Goal: Navigation & Orientation: Understand site structure

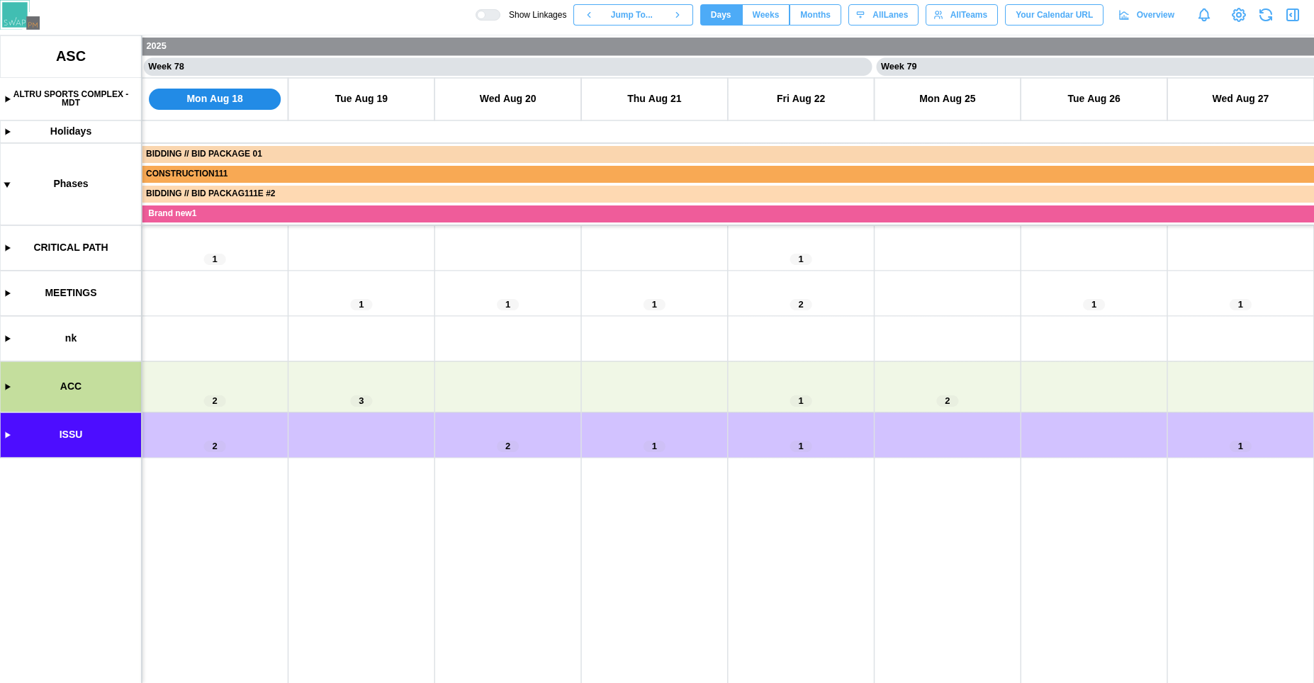
scroll to position [0, 56407]
click at [6, 438] on canvas at bounding box center [657, 359] width 1314 height 648
click at [4, 439] on canvas at bounding box center [657, 359] width 1314 height 648
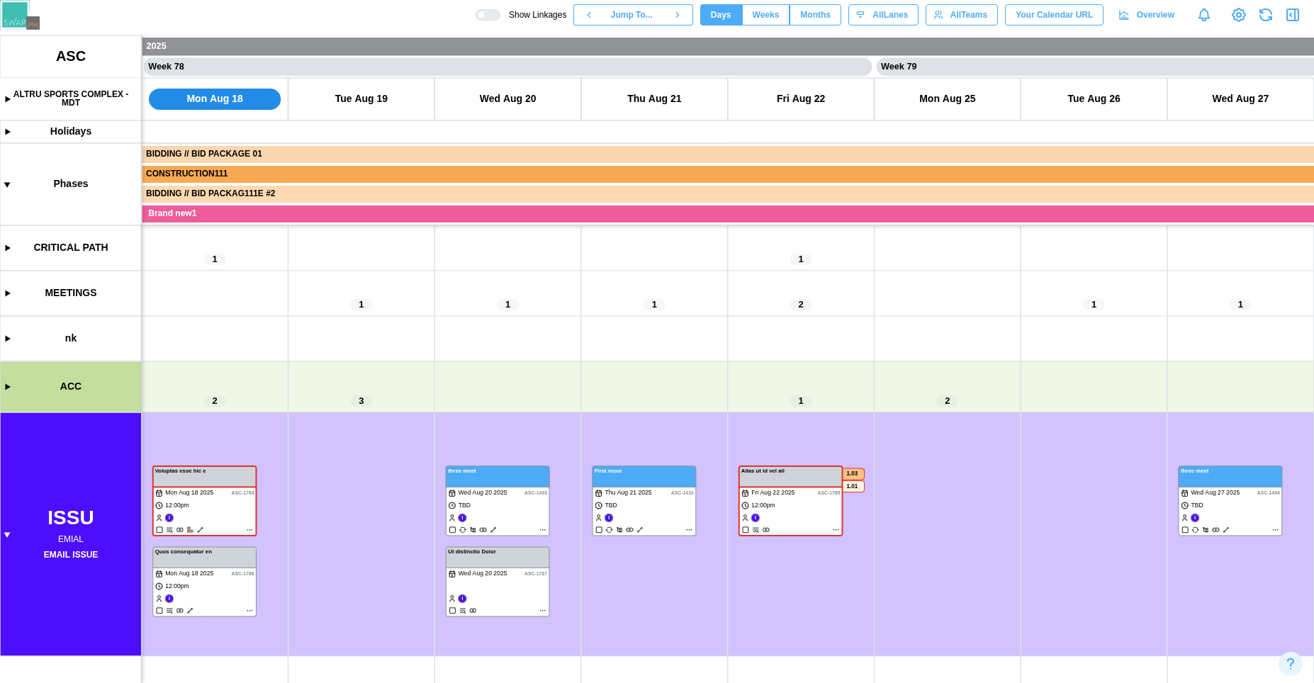
scroll to position [0, 56355]
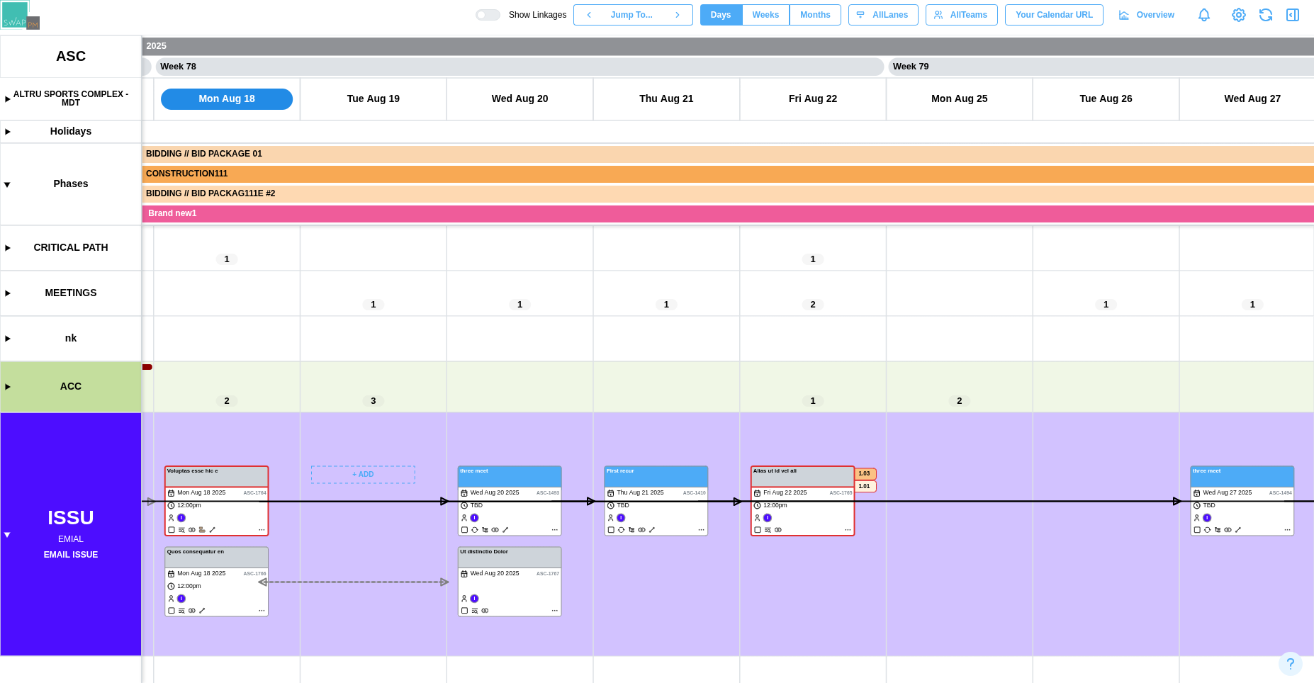
drag, startPoint x: 315, startPoint y: 517, endPoint x: 429, endPoint y: 428, distance: 143.9
click at [429, 428] on canvas at bounding box center [657, 359] width 1314 height 648
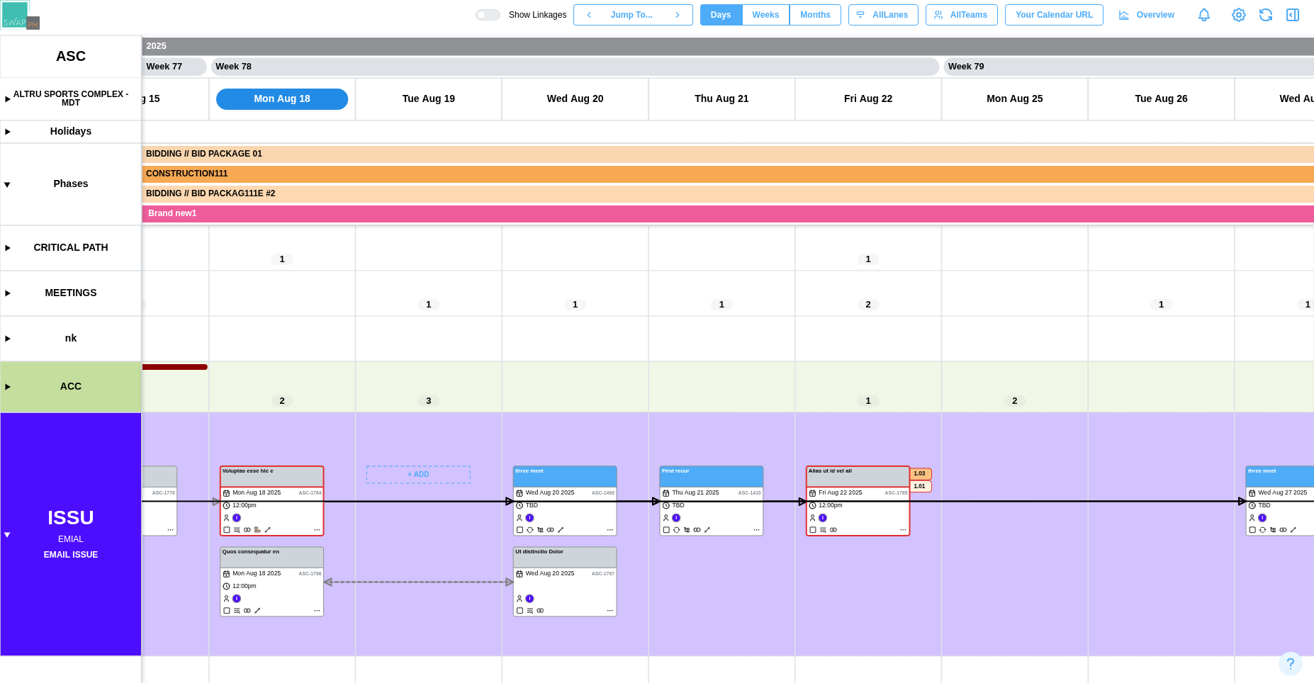
scroll to position [0, 56347]
drag, startPoint x: 359, startPoint y: 368, endPoint x: 371, endPoint y: 354, distance: 19.1
click at [371, 354] on canvas at bounding box center [657, 359] width 1314 height 648
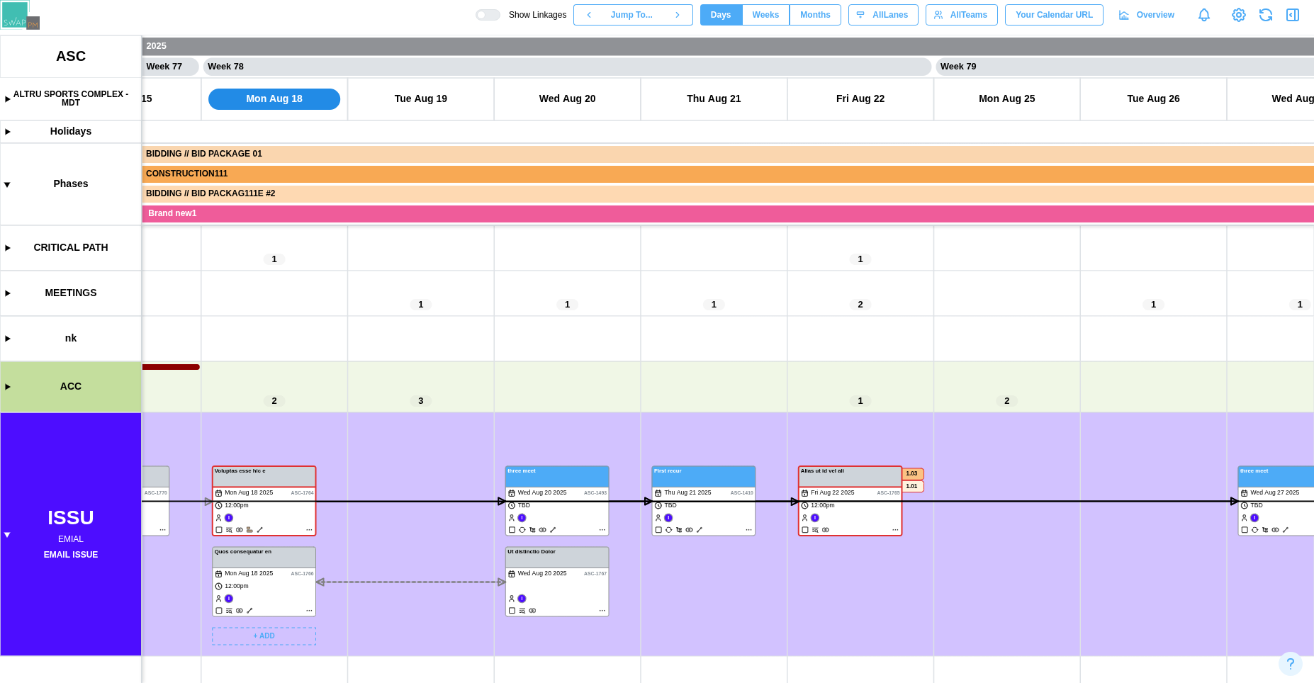
click at [281, 558] on canvas at bounding box center [657, 359] width 1314 height 648
click at [523, 562] on canvas at bounding box center [657, 359] width 1314 height 648
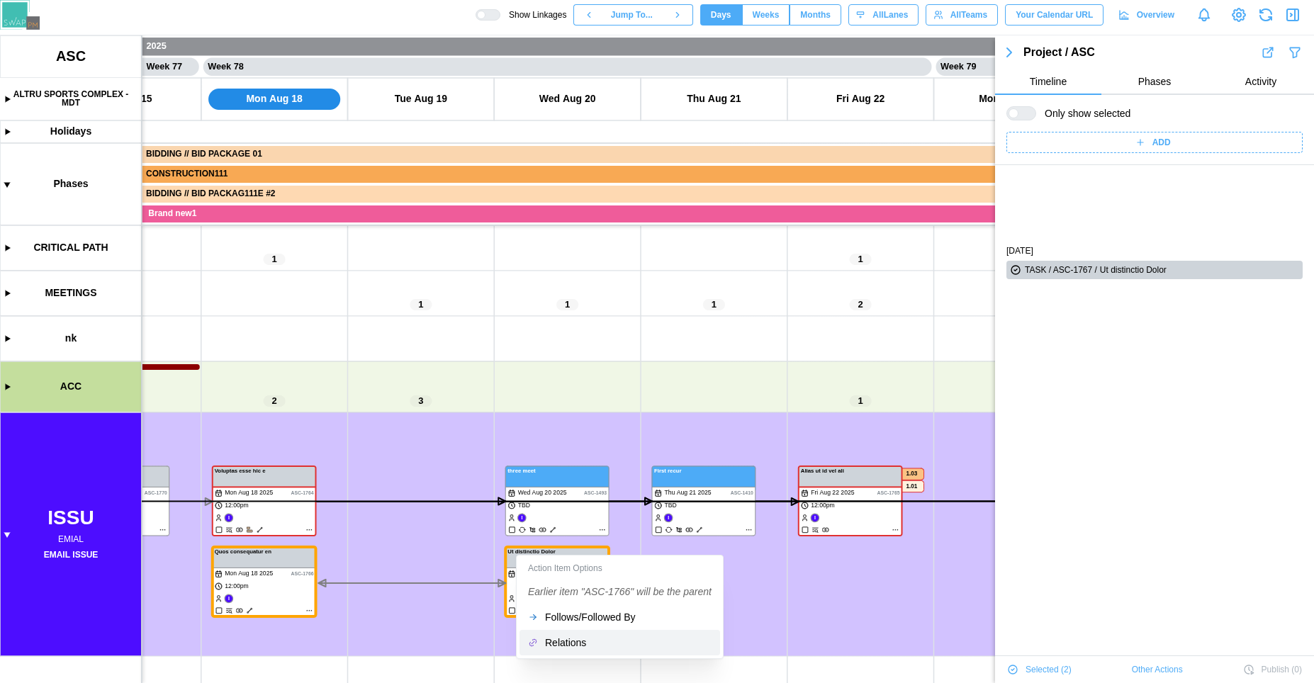
scroll to position [96, 0]
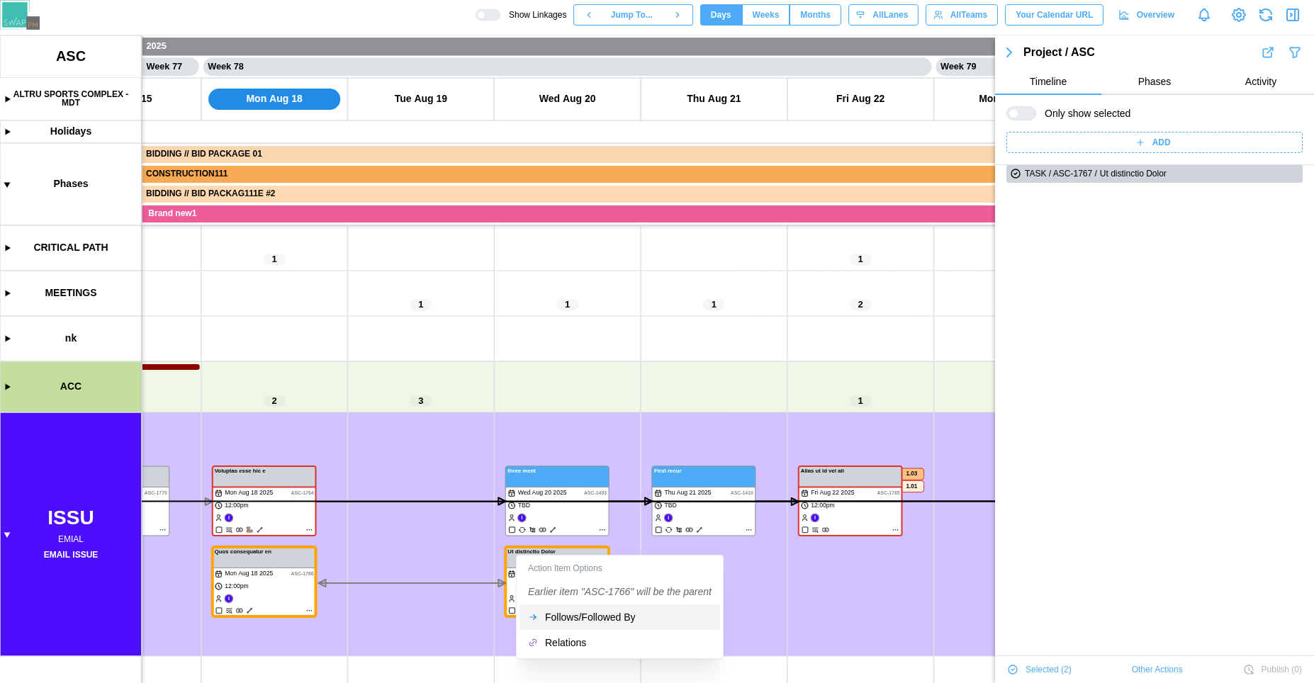
click at [561, 621] on div "Follows/Followed By" at bounding box center [628, 617] width 167 height 11
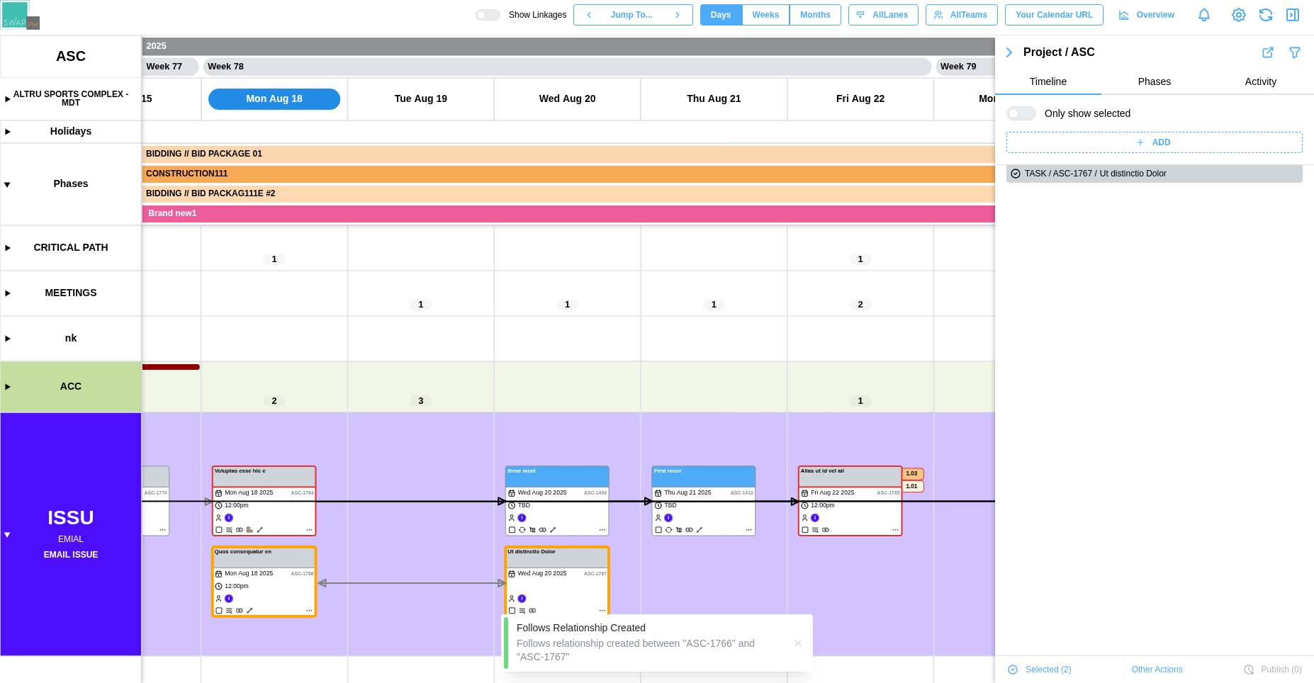
click at [799, 646] on icon "button" at bounding box center [797, 643] width 11 height 11
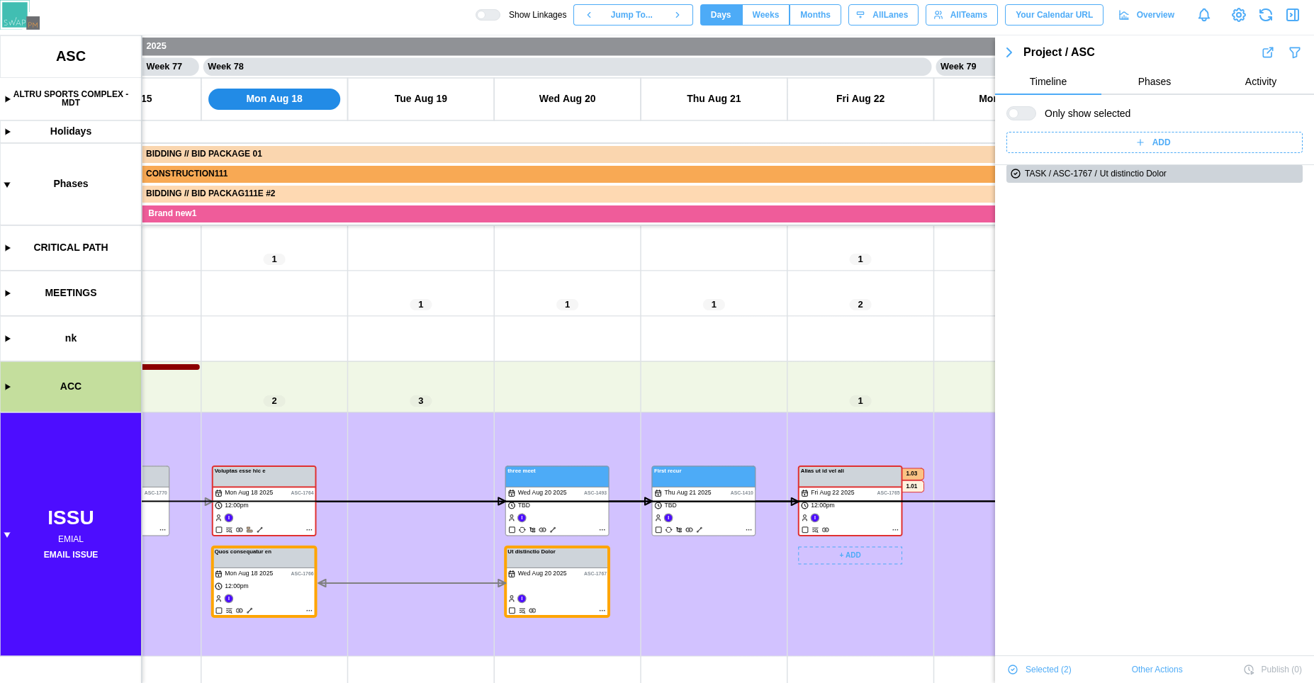
click at [785, 631] on canvas at bounding box center [657, 359] width 1314 height 648
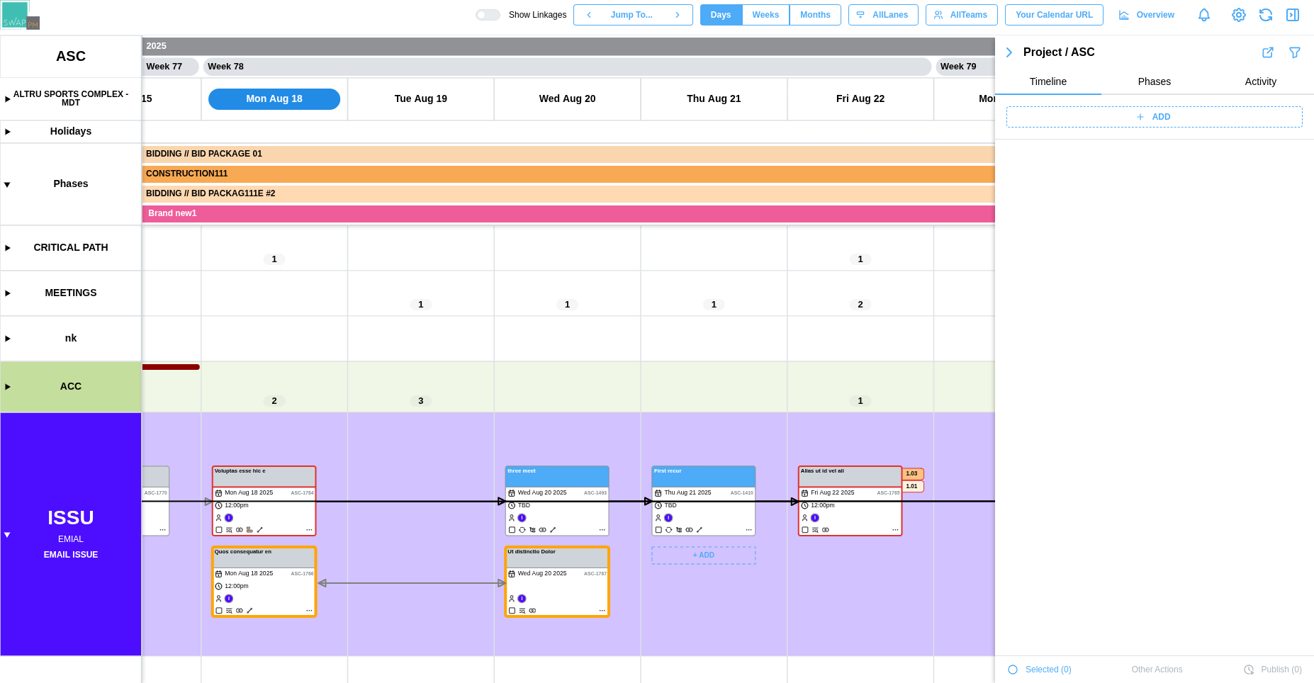
scroll to position [48649, 0]
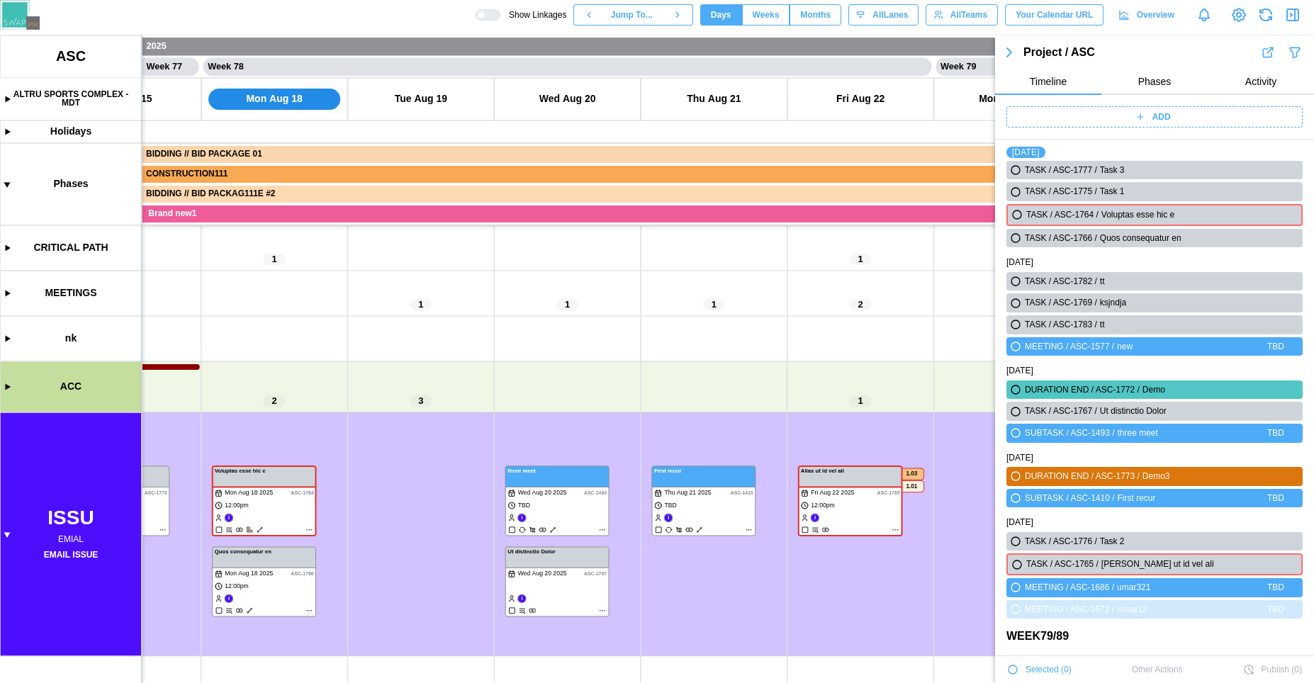
click at [478, 11] on div at bounding box center [481, 15] width 9 height 9
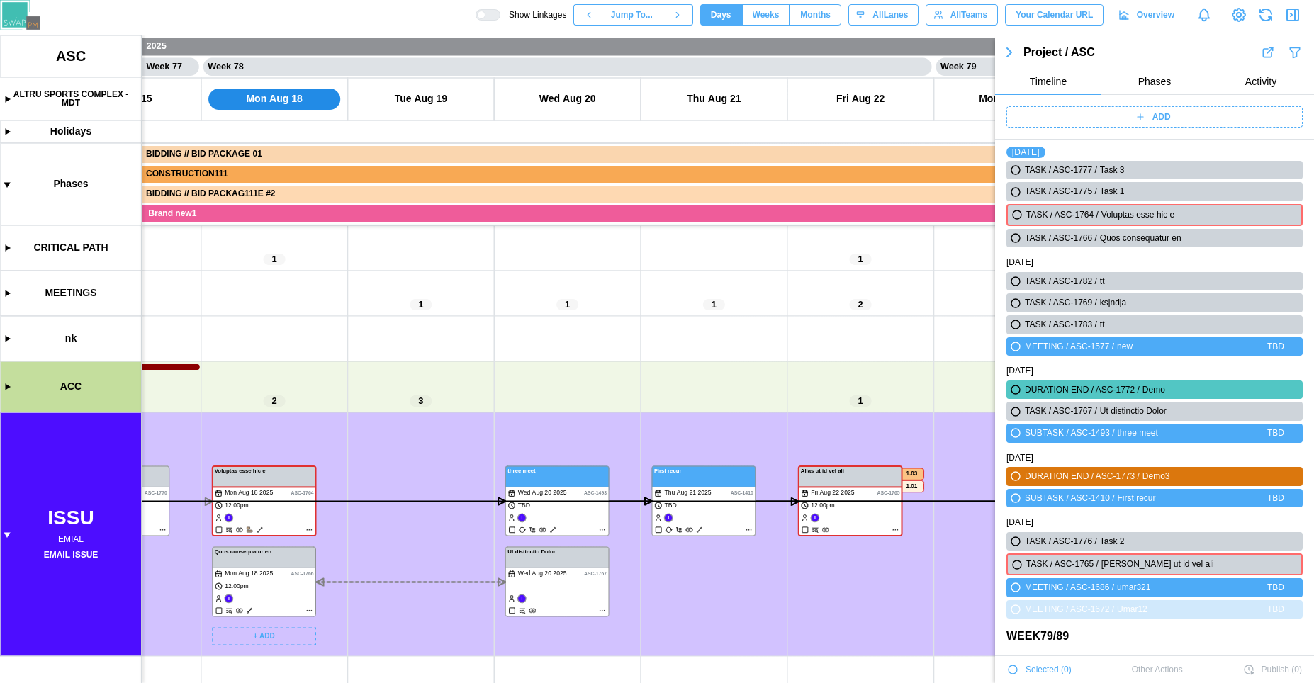
click at [249, 608] on canvas at bounding box center [657, 359] width 1314 height 648
click at [250, 609] on canvas at bounding box center [657, 359] width 1314 height 648
click at [1267, 16] on icon "button" at bounding box center [1265, 14] width 17 height 17
click at [533, 563] on canvas at bounding box center [657, 359] width 1314 height 648
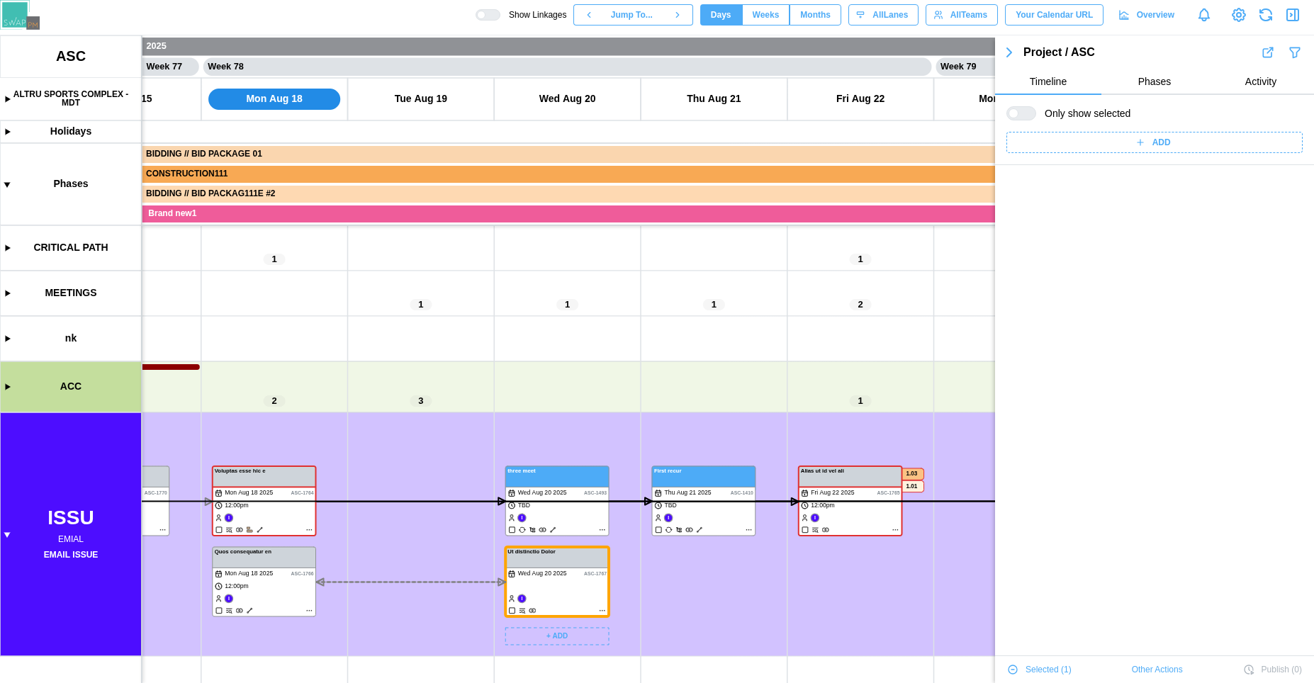
scroll to position [0, 0]
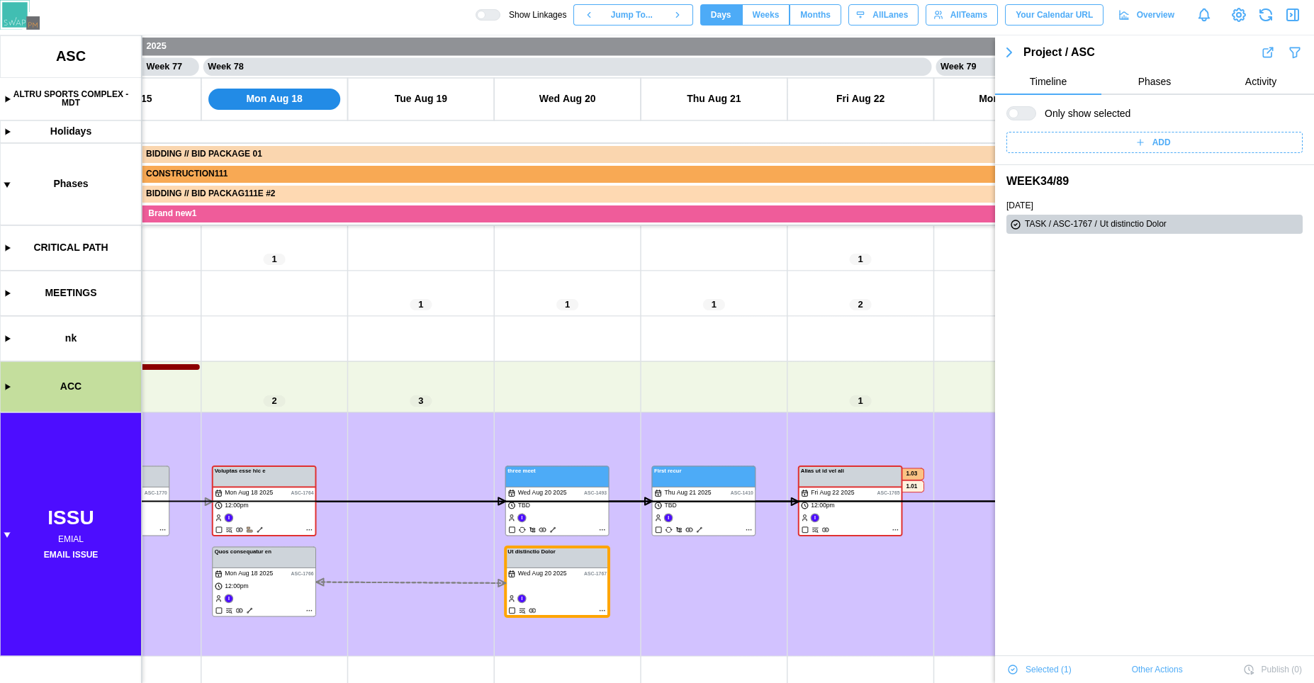
click at [1135, 670] on span "Other Actions" at bounding box center [1157, 670] width 51 height 20
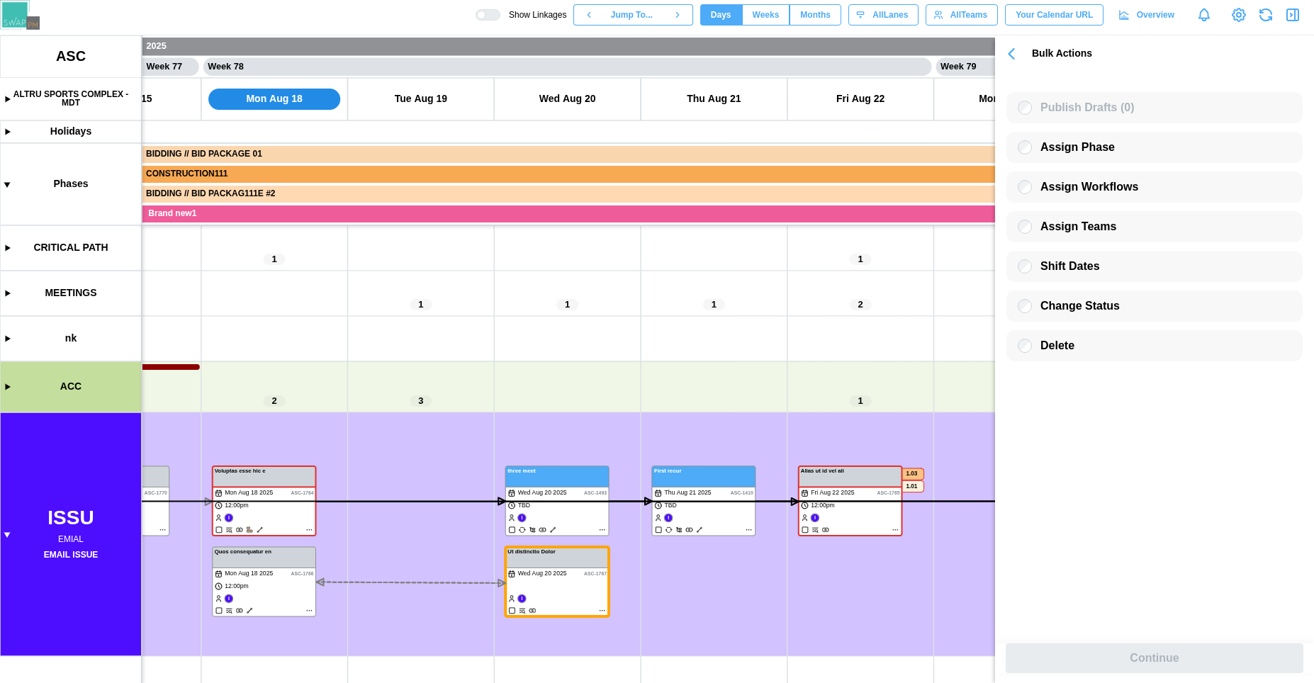
click at [1008, 53] on icon "button" at bounding box center [1011, 54] width 20 height 20
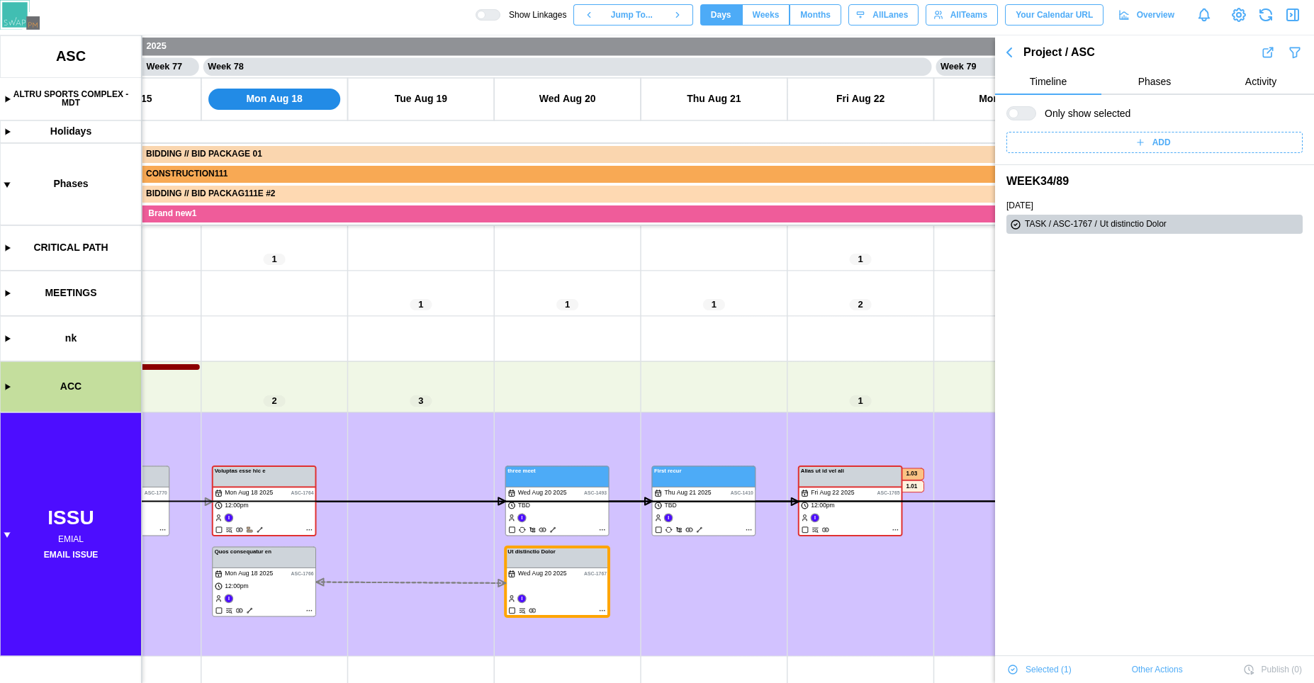
click at [1008, 53] on icon "button" at bounding box center [1009, 52] width 4 height 9
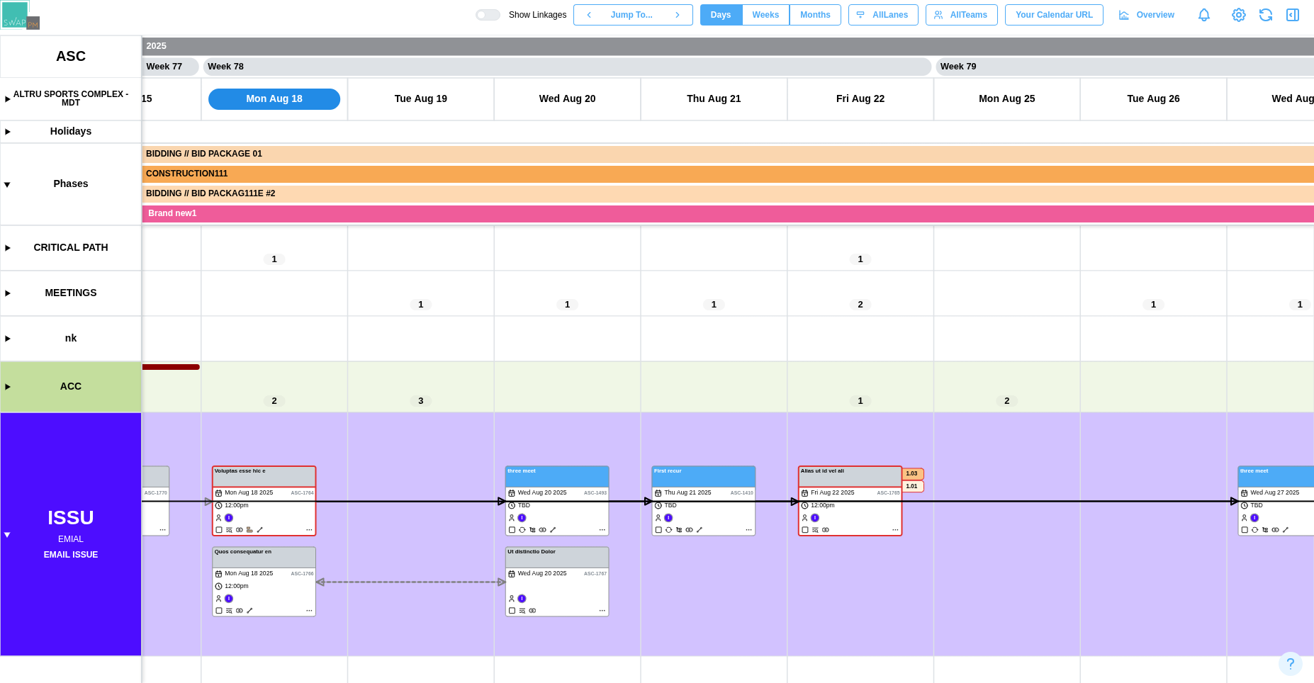
click at [886, 593] on canvas at bounding box center [657, 359] width 1314 height 648
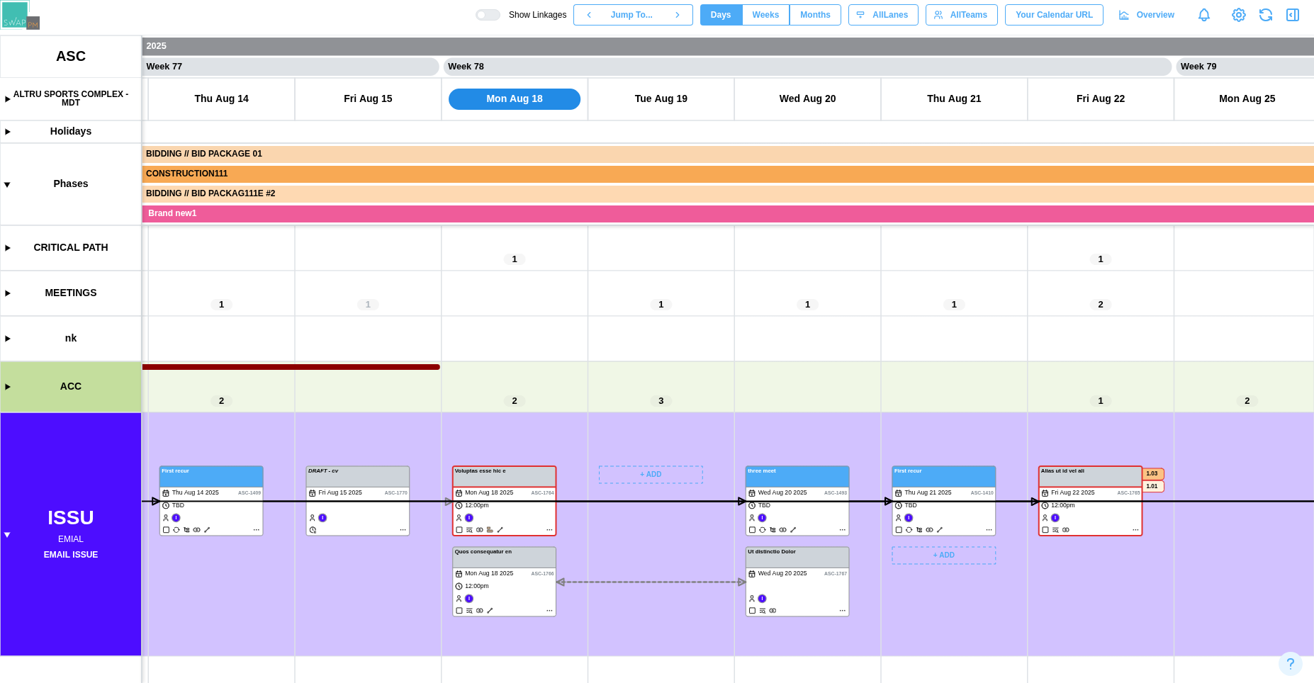
scroll to position [0, 55992]
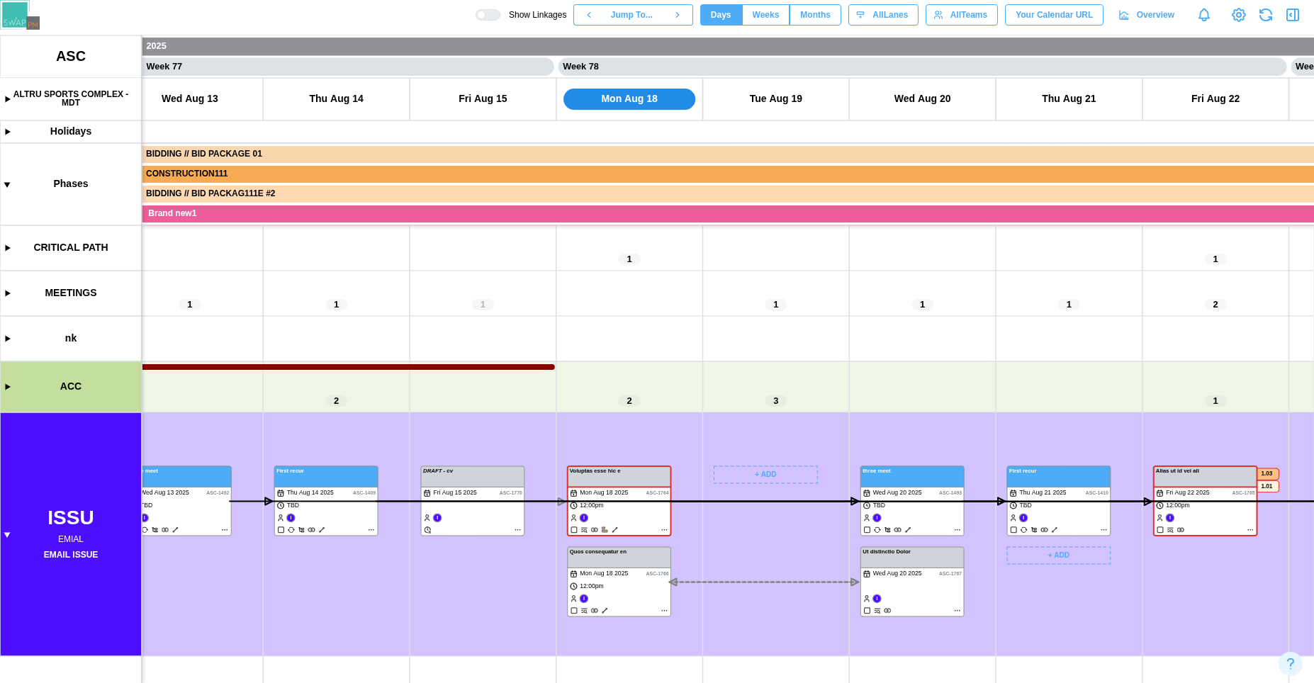
drag, startPoint x: 604, startPoint y: 424, endPoint x: 724, endPoint y: 311, distance: 164.9
click at [724, 311] on canvas at bounding box center [657, 359] width 1314 height 648
drag, startPoint x: 595, startPoint y: 415, endPoint x: 587, endPoint y: 322, distance: 92.4
click at [587, 322] on canvas at bounding box center [657, 359] width 1314 height 648
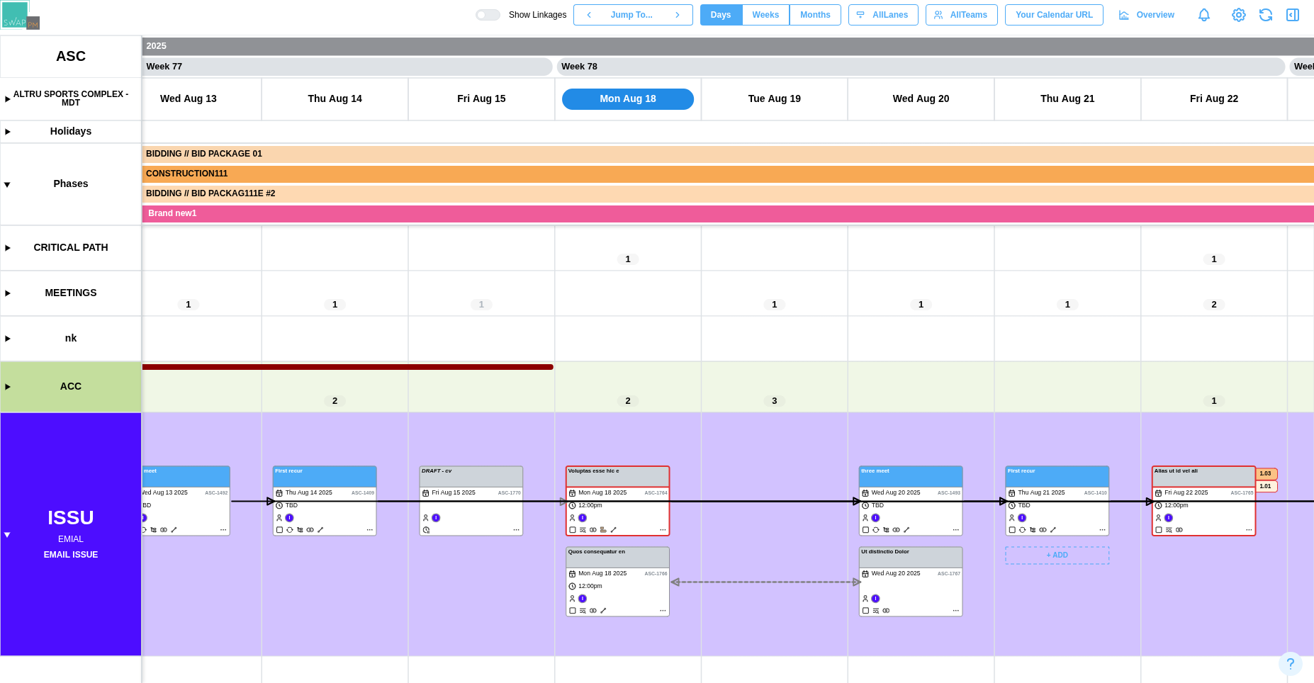
scroll to position [0, 55991]
